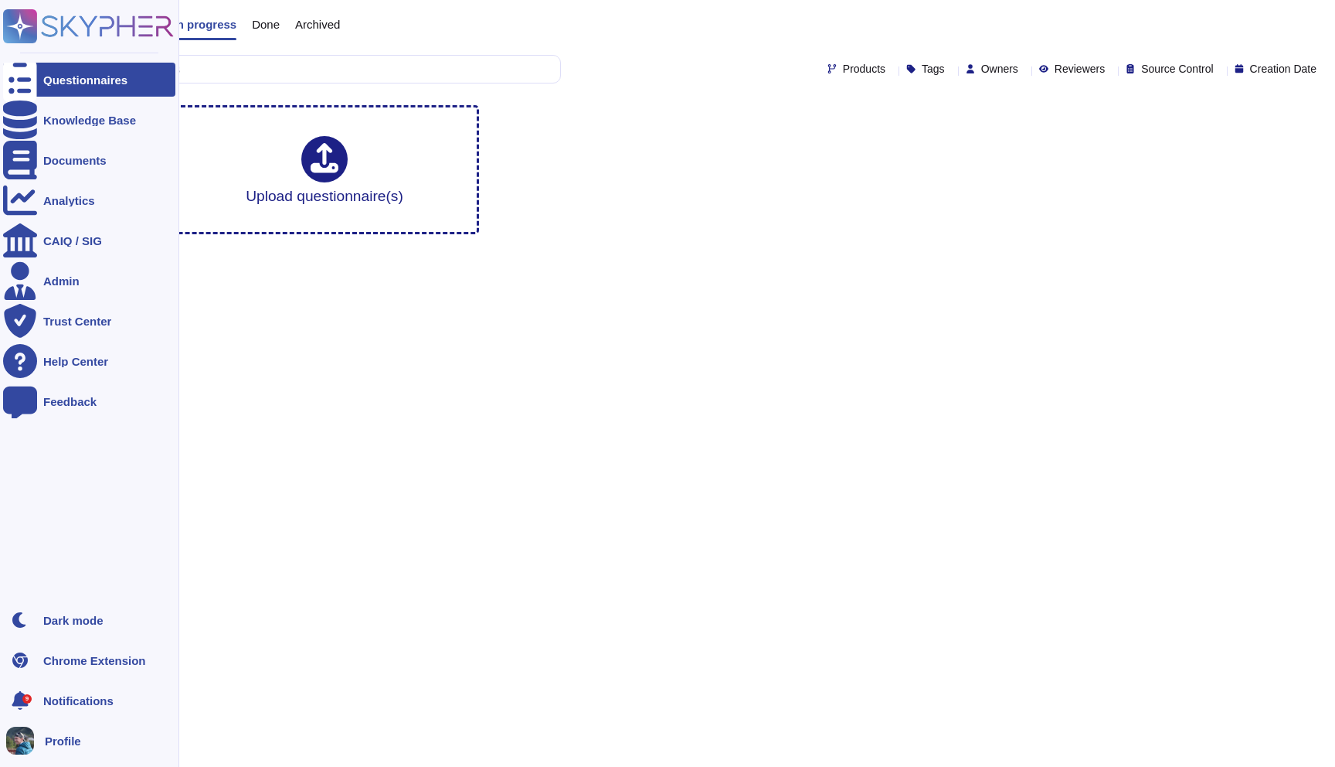
click at [9, 138] on ul "Questionnaires Knowledge Base Documents Analytics CAIQ / SIG Admin Trust Center…" at bounding box center [89, 328] width 172 height 531
click at [56, 121] on div "Knowledge Base" at bounding box center [89, 120] width 93 height 12
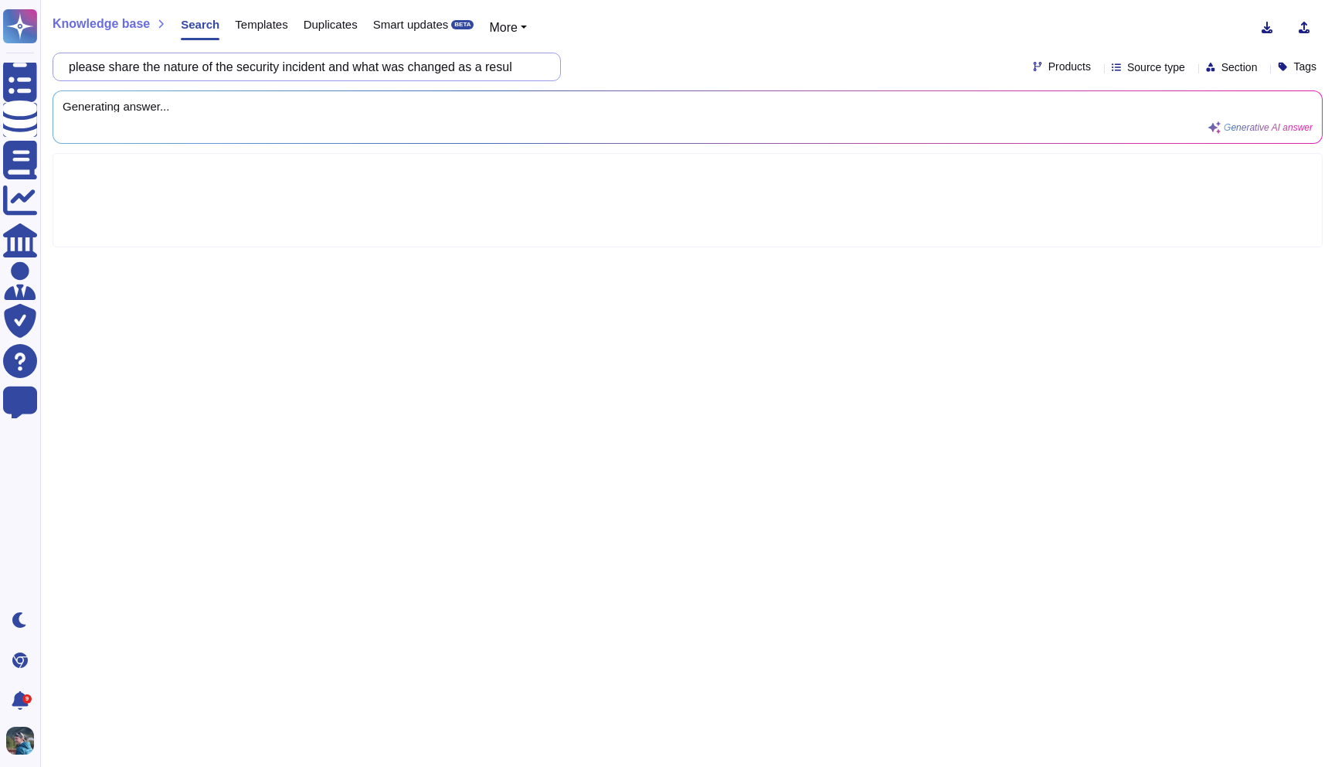
scroll to position [0, 2]
type input "please share the nature of the security incident and what was changed as a resu…"
click at [849, 26] on div "Knowledge base Search Templates Duplicates Smart updates BETA More" at bounding box center [682, 27] width 1259 height 31
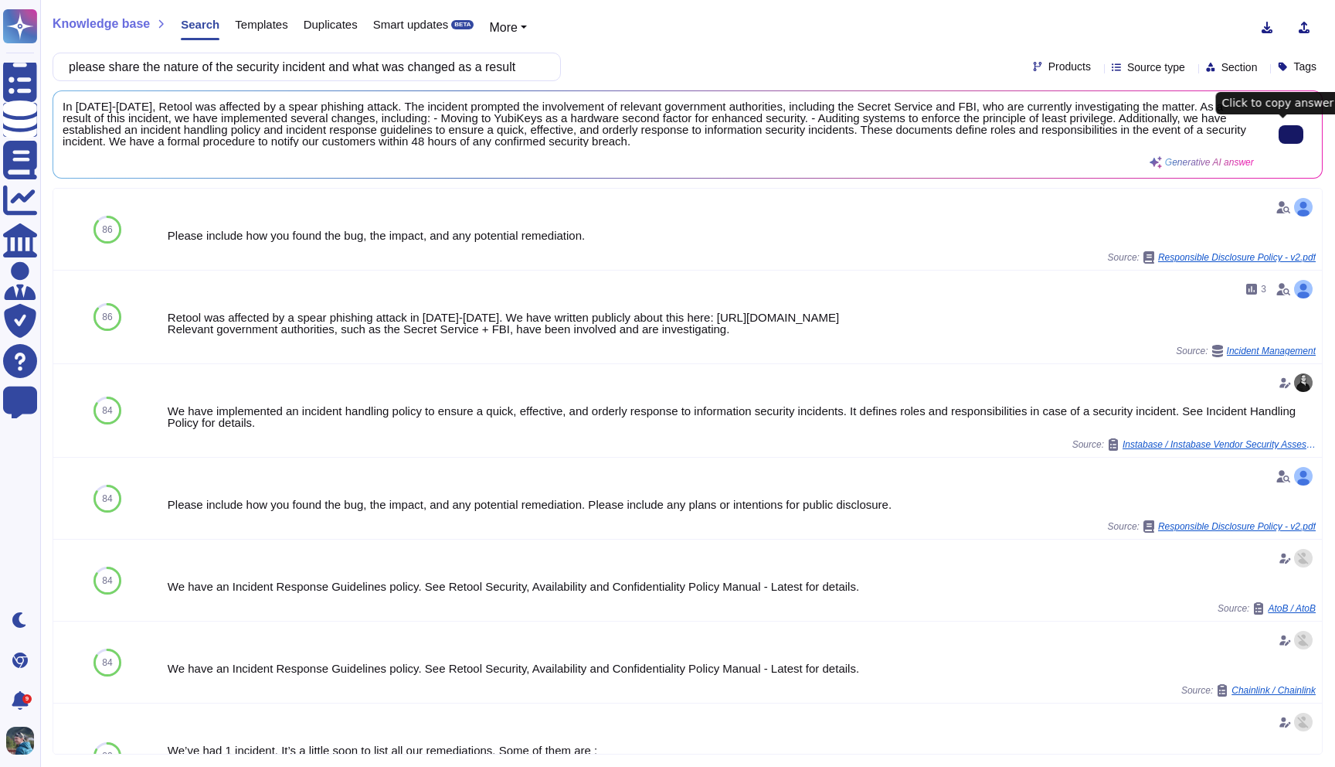
click at [1285, 125] on button at bounding box center [1291, 134] width 25 height 19
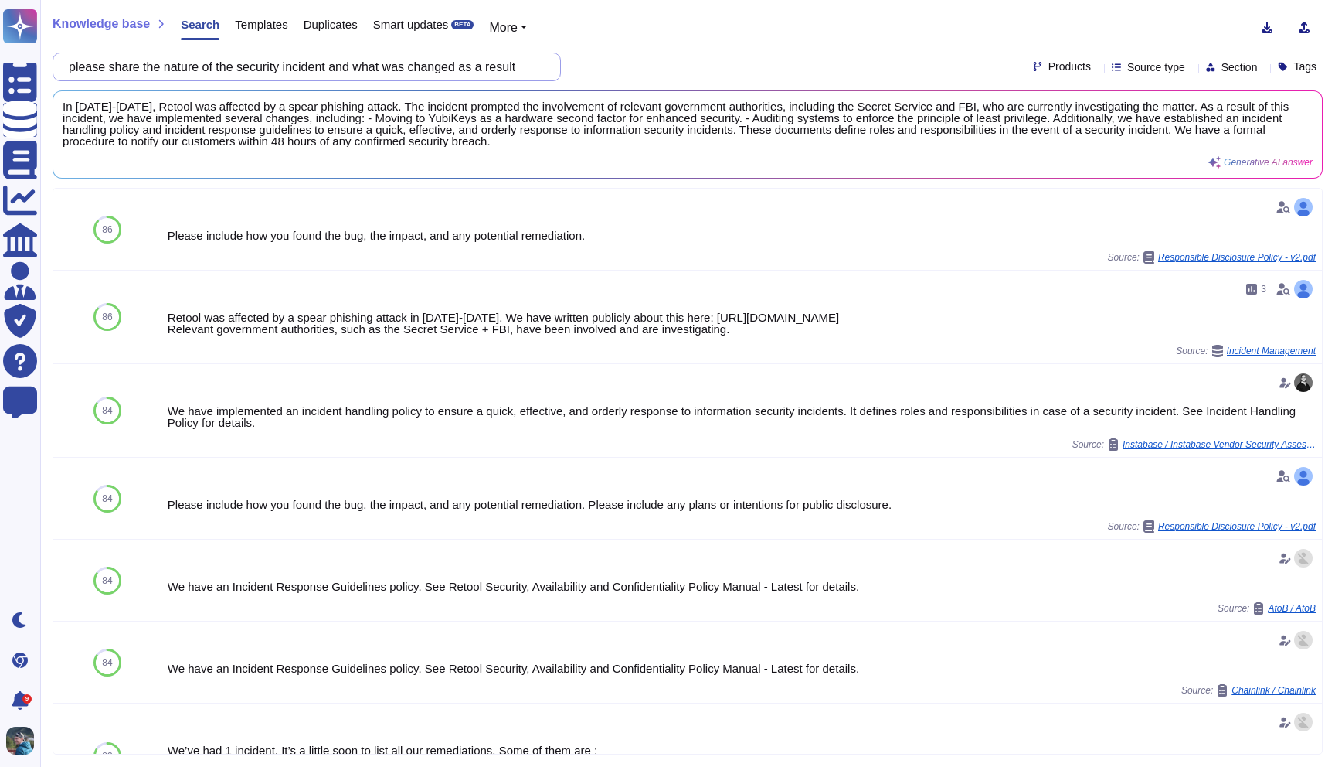
click at [304, 64] on input "please share the nature of the security incident and what was changed as a resu…" at bounding box center [303, 66] width 484 height 27
paste input "Does your company assess the security and privacy practices of all third-party …"
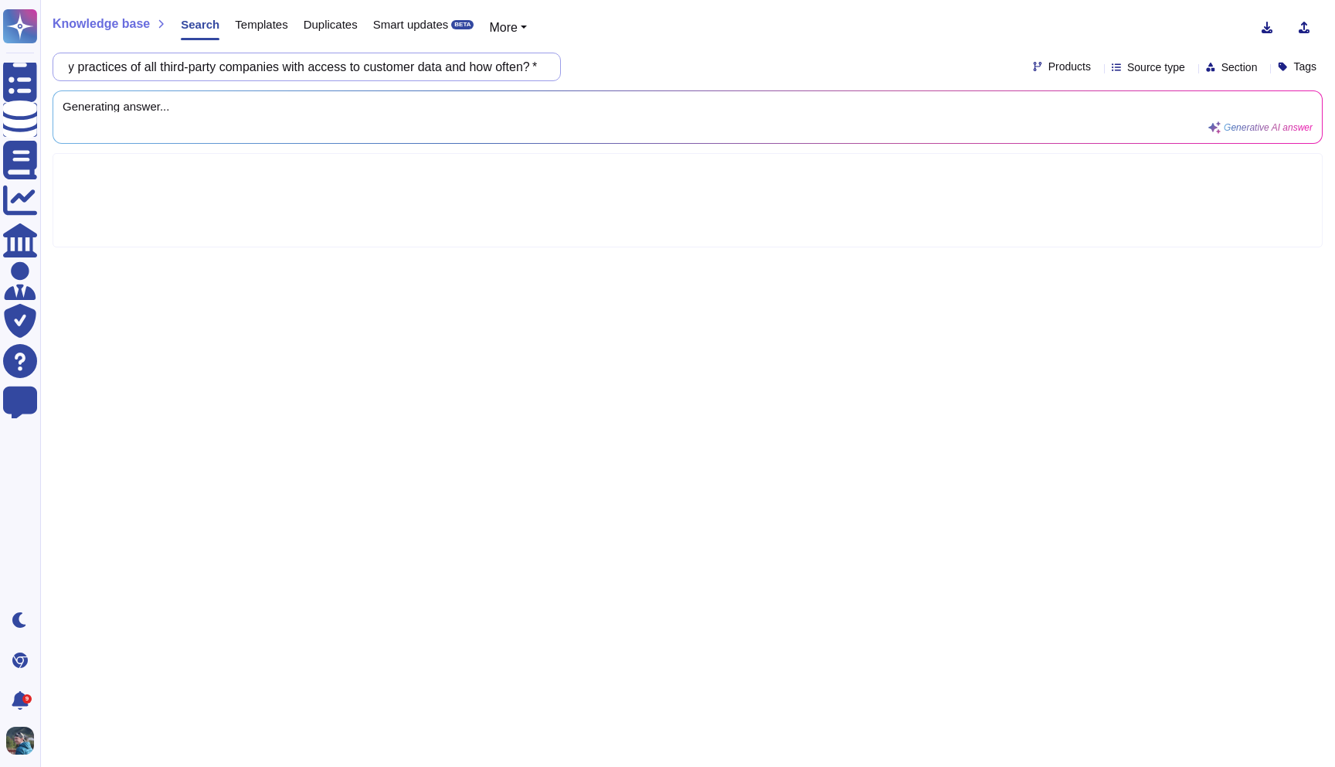
scroll to position [0, 308]
type input "Does your company assess the security and privacy practices of all third-party …"
